Goal: Information Seeking & Learning: Learn about a topic

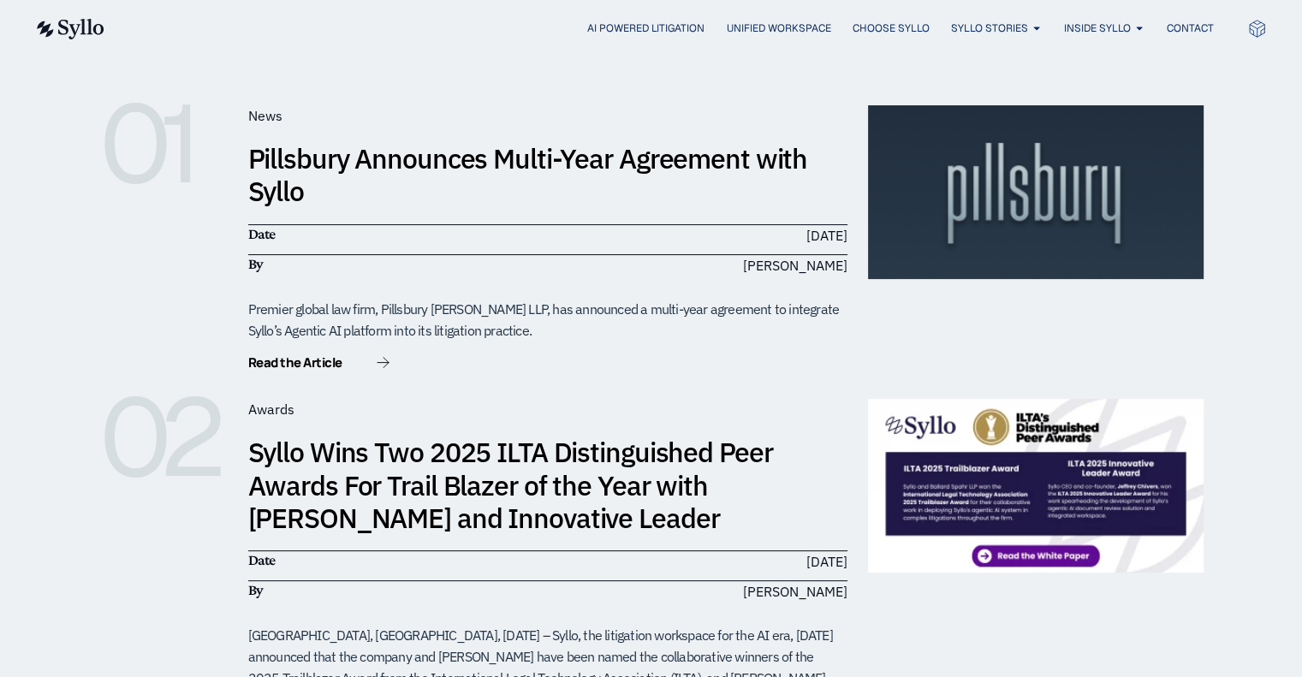
click at [130, 276] on div "01" at bounding box center [163, 239] width 128 height 268
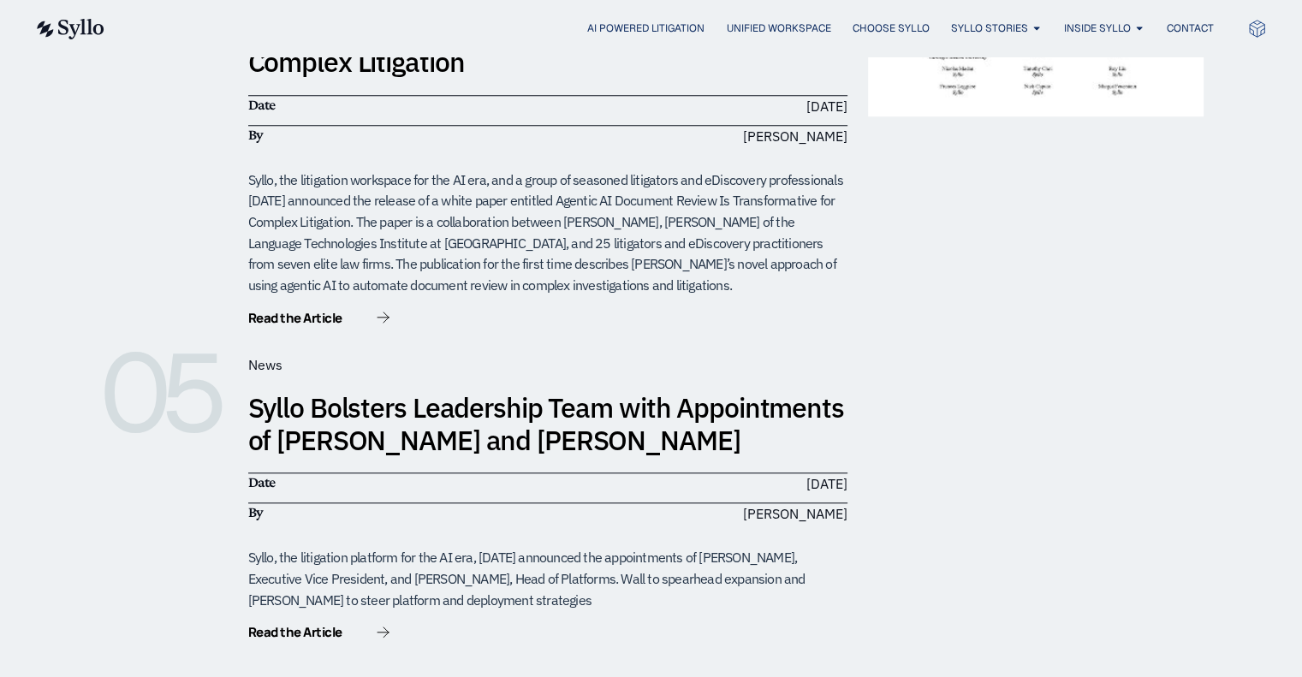
scroll to position [1610, 0]
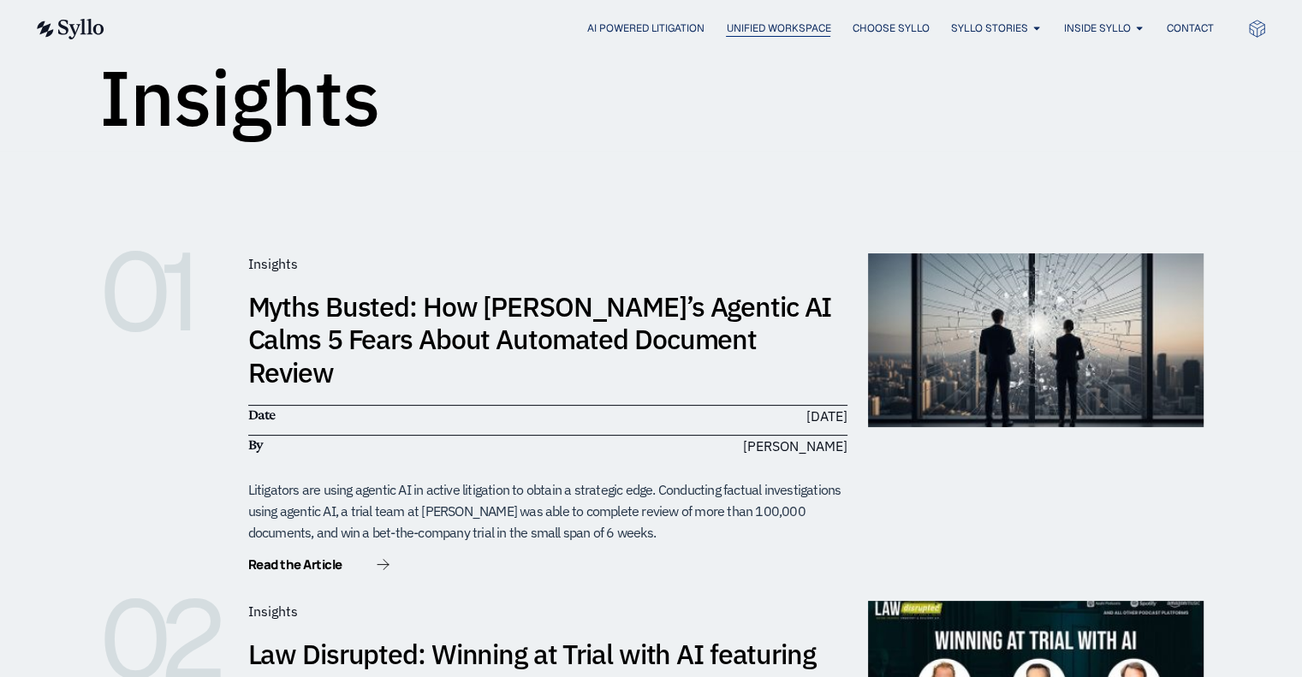
click at [802, 33] on span "Unified Workspace" at bounding box center [778, 28] width 104 height 15
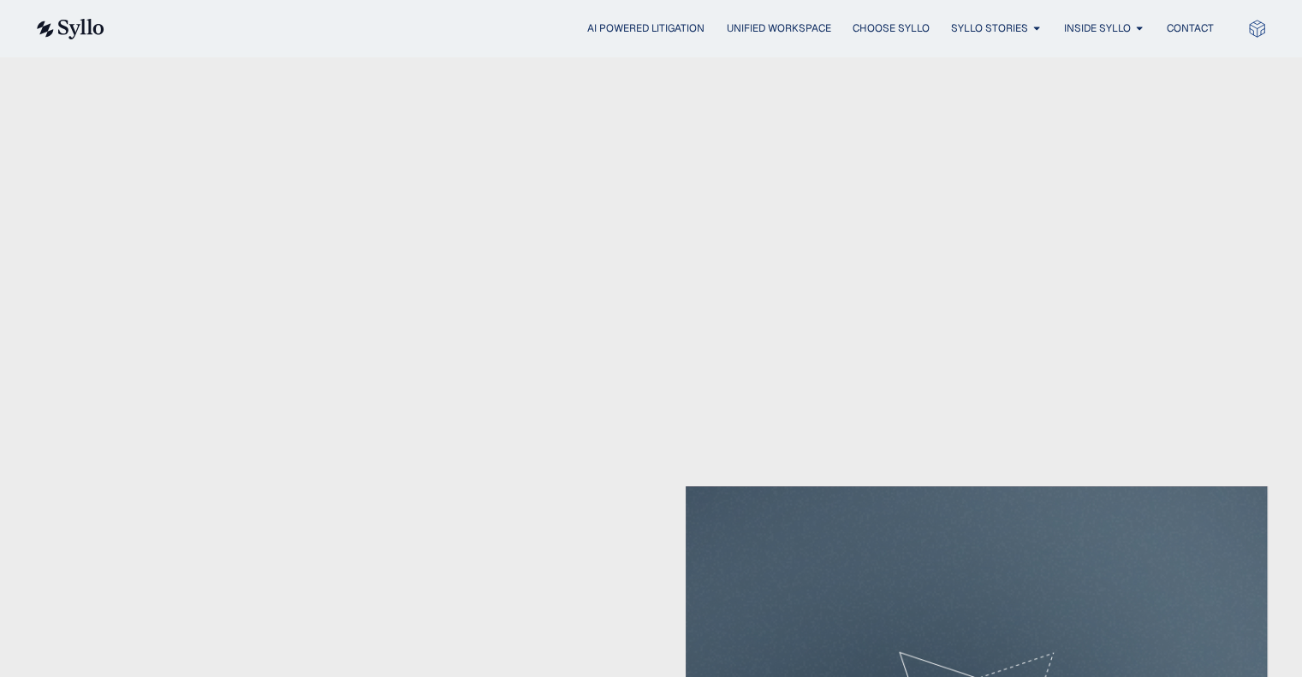
scroll to position [1233, 0]
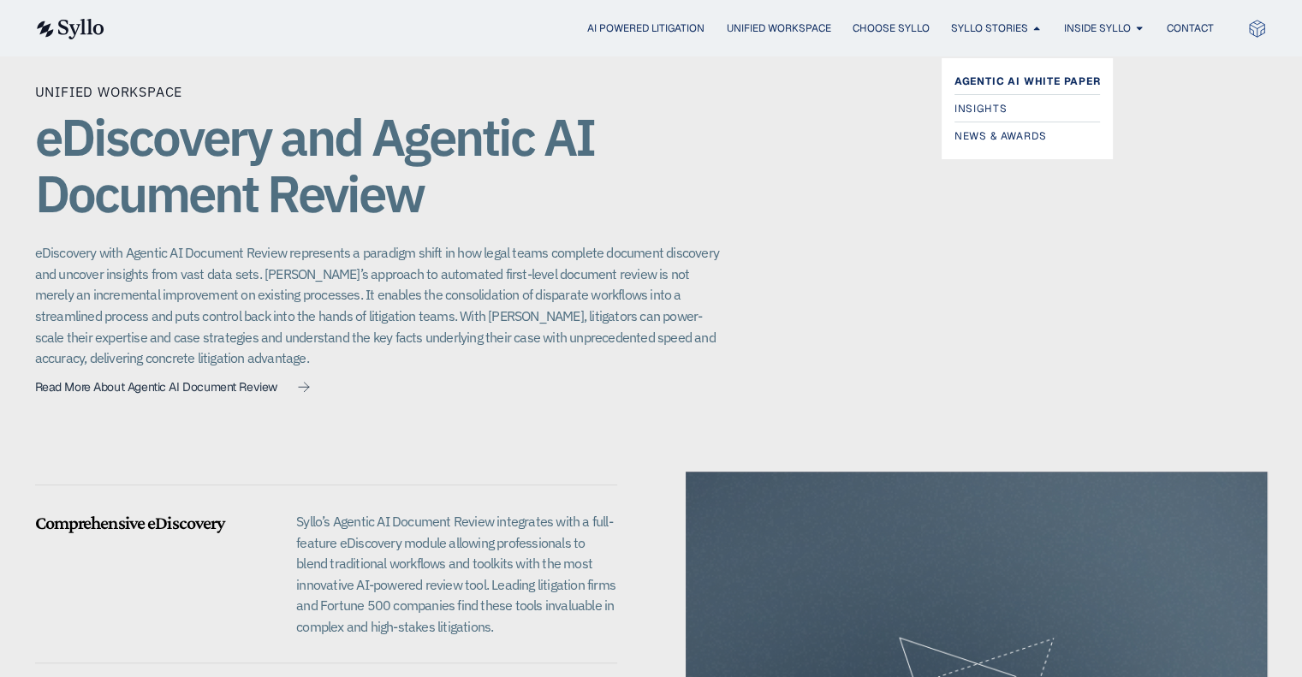
click at [974, 83] on span "Agentic AI White Paper" at bounding box center [1028, 81] width 146 height 21
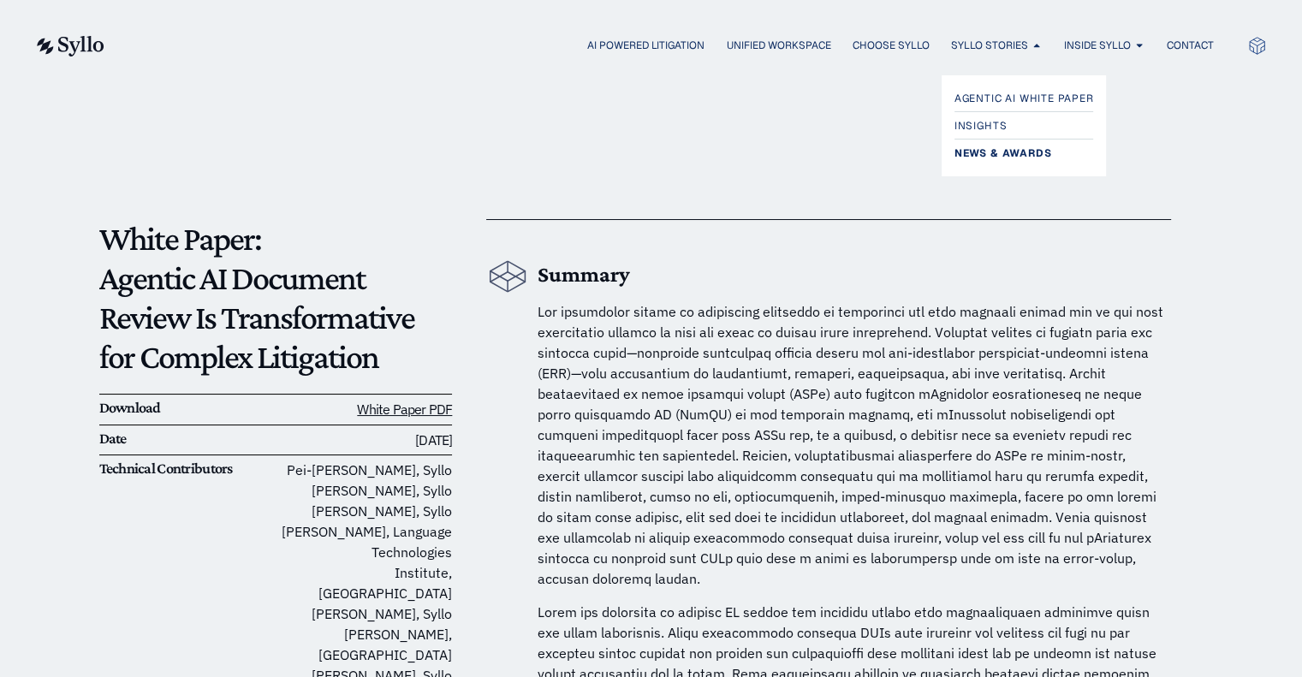
click at [999, 154] on span "News & Awards" at bounding box center [1003, 153] width 97 height 21
